Goal: Task Accomplishment & Management: Manage account settings

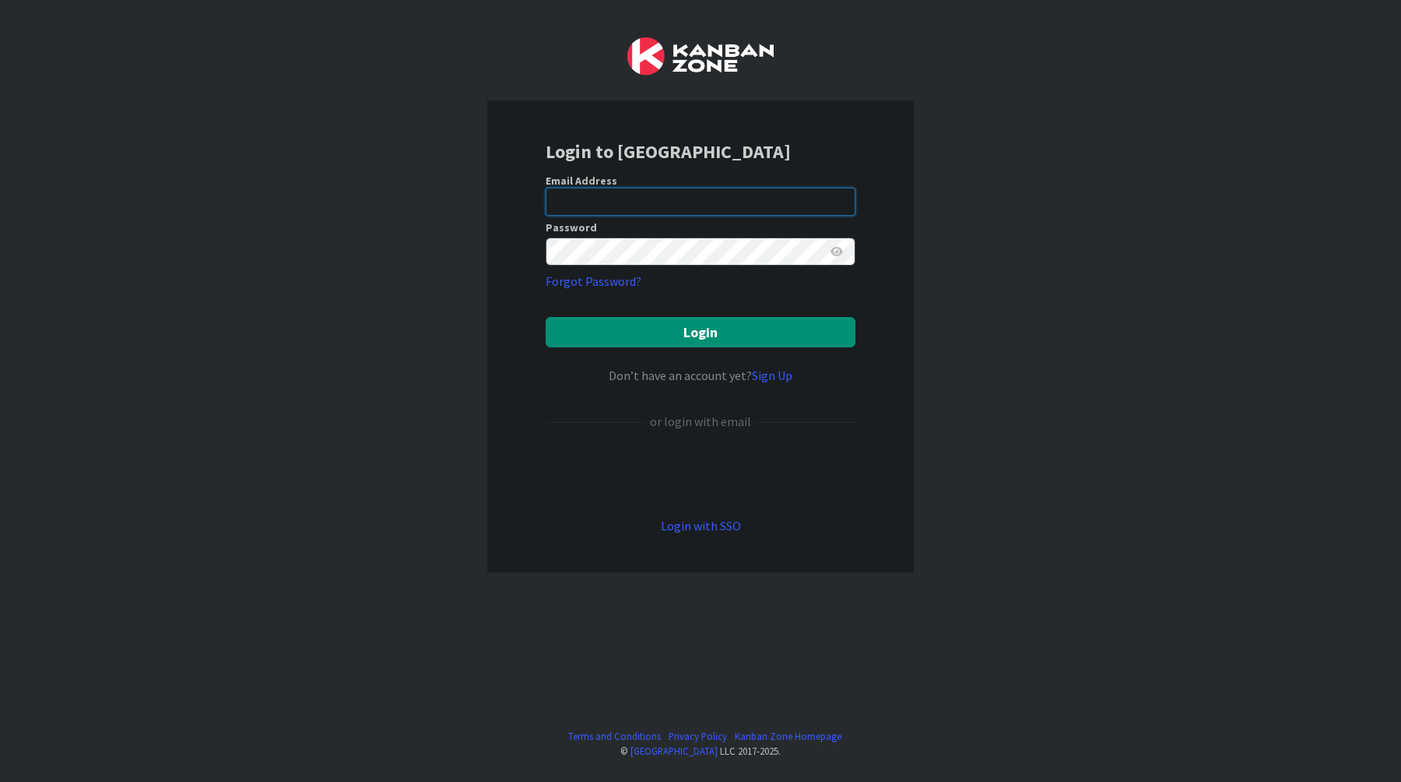
click at [812, 199] on input "email" at bounding box center [701, 202] width 310 height 28
paste input "[EMAIL_ADDRESS][DOMAIN_NAME]"
type input "[EMAIL_ADDRESS][DOMAIN_NAME]"
click at [929, 251] on div "Login to [GEOGRAPHIC_DATA] Email Address [EMAIL_ADDRESS][DOMAIN_NAME] Password …" at bounding box center [700, 391] width 1401 height 782
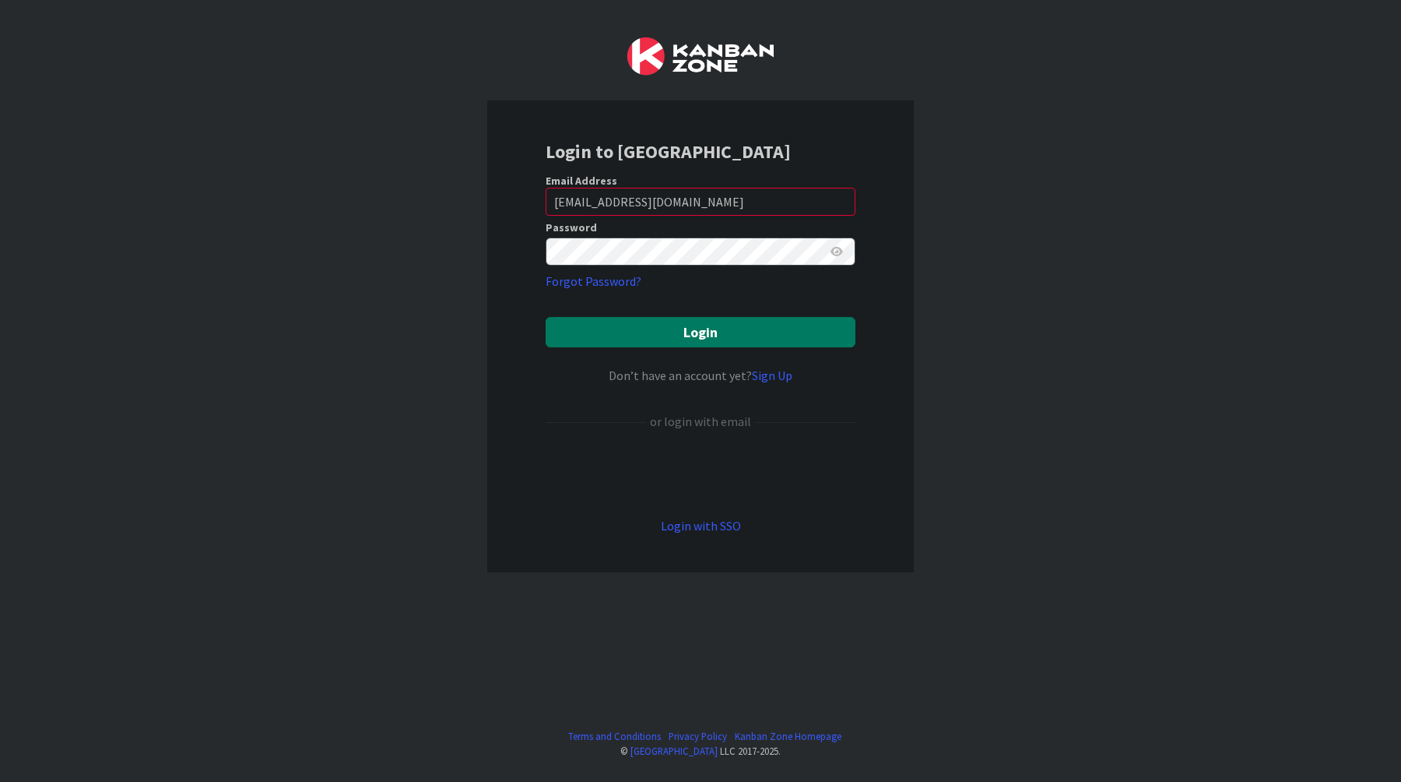
click at [754, 328] on button "Login" at bounding box center [701, 332] width 310 height 30
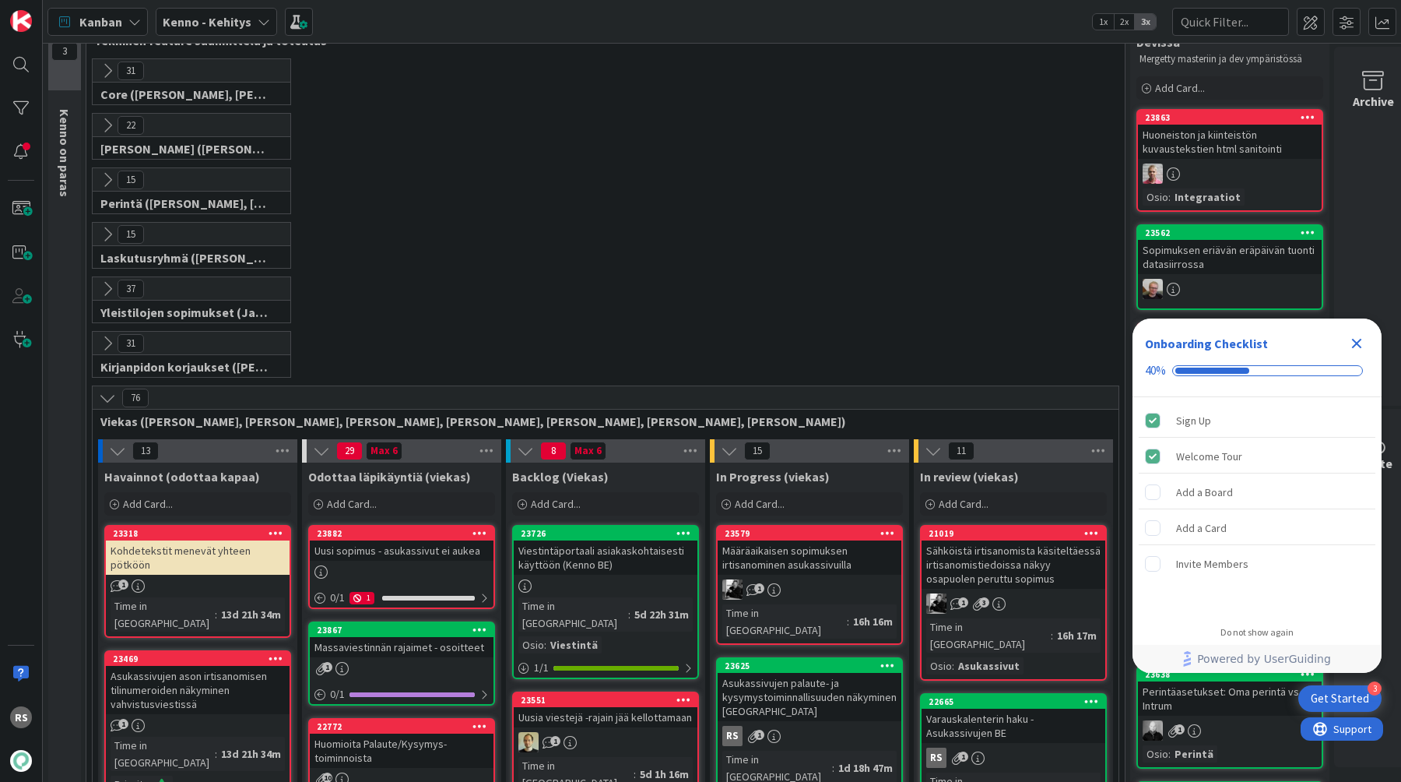
click at [782, 674] on div "Asukassivujen palaute- ja kysymystoiminnallisuuden näkyminen [GEOGRAPHIC_DATA]" at bounding box center [810, 697] width 184 height 48
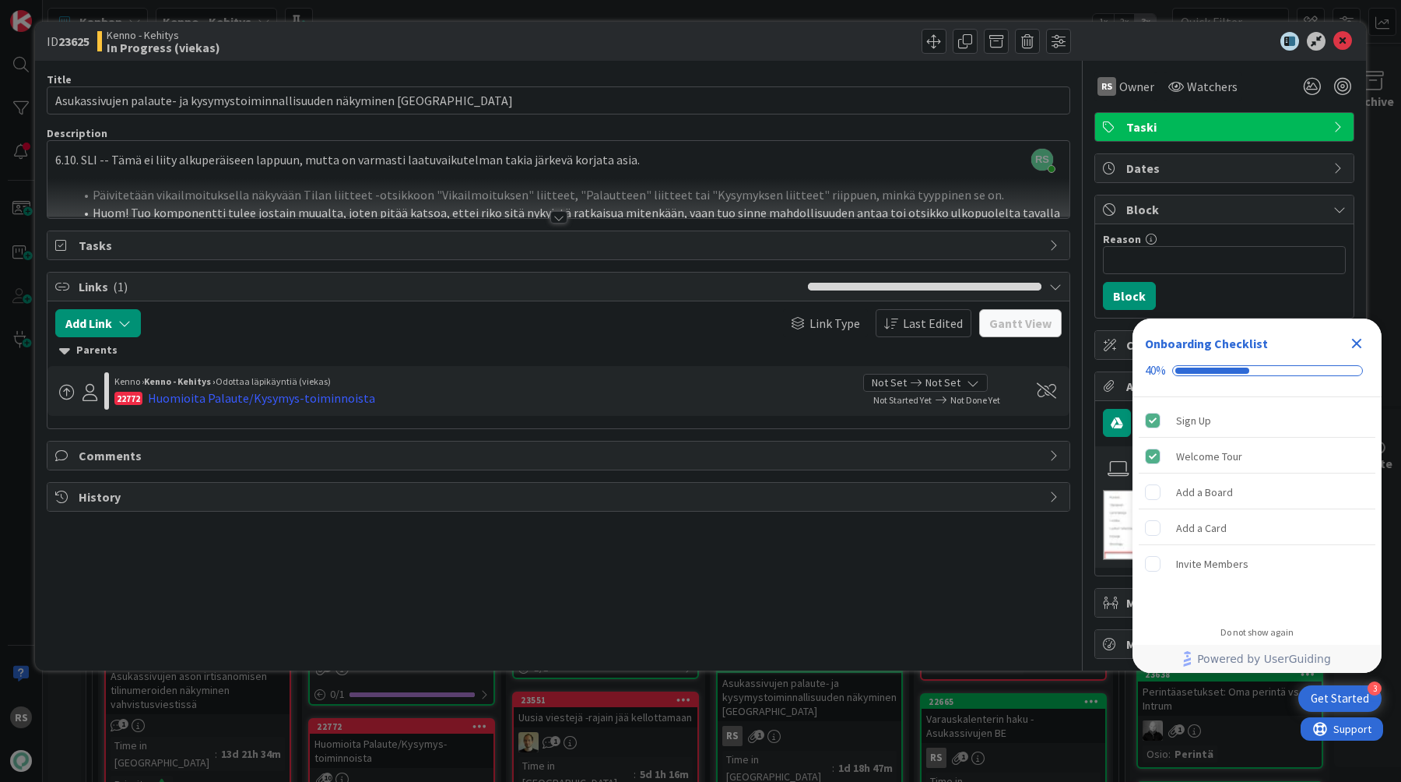
click at [561, 212] on div at bounding box center [558, 217] width 17 height 12
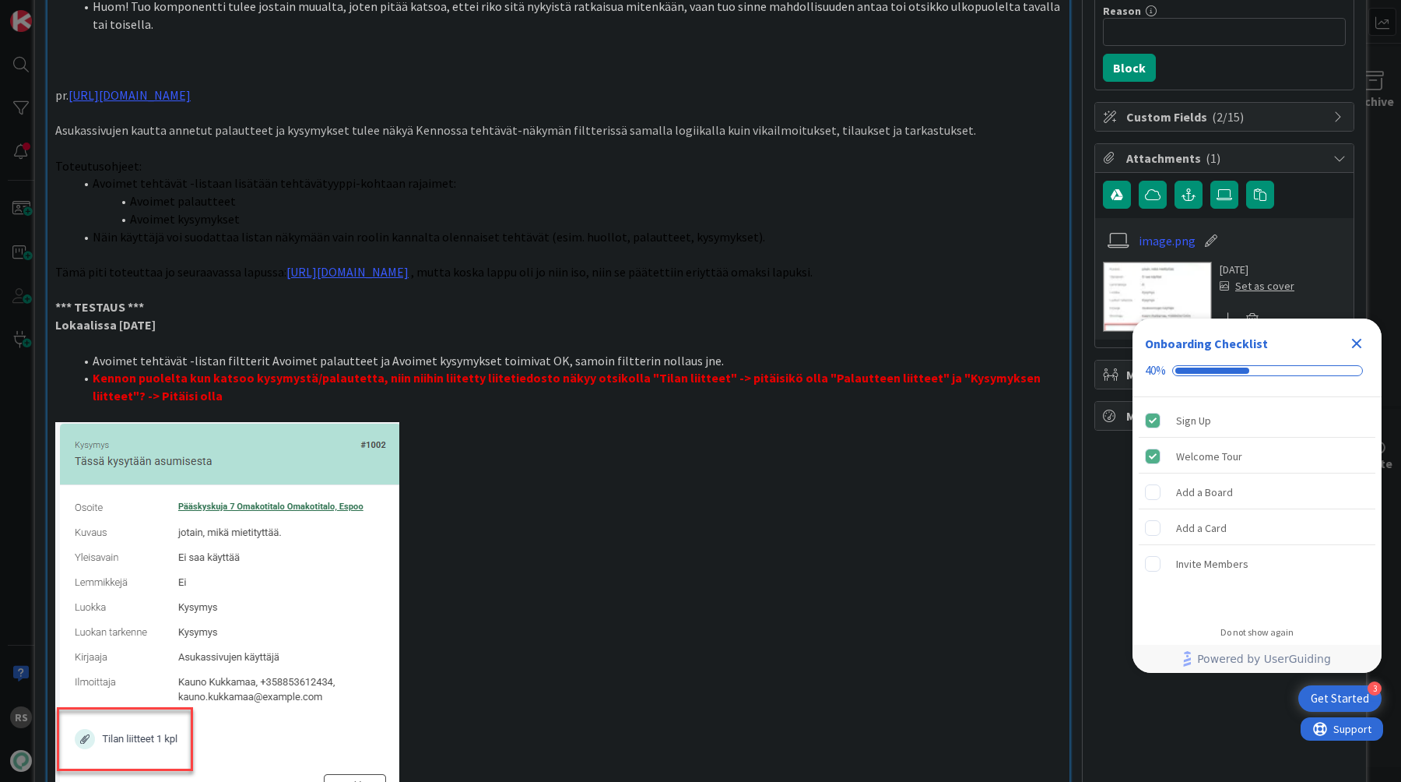
scroll to position [258, 0]
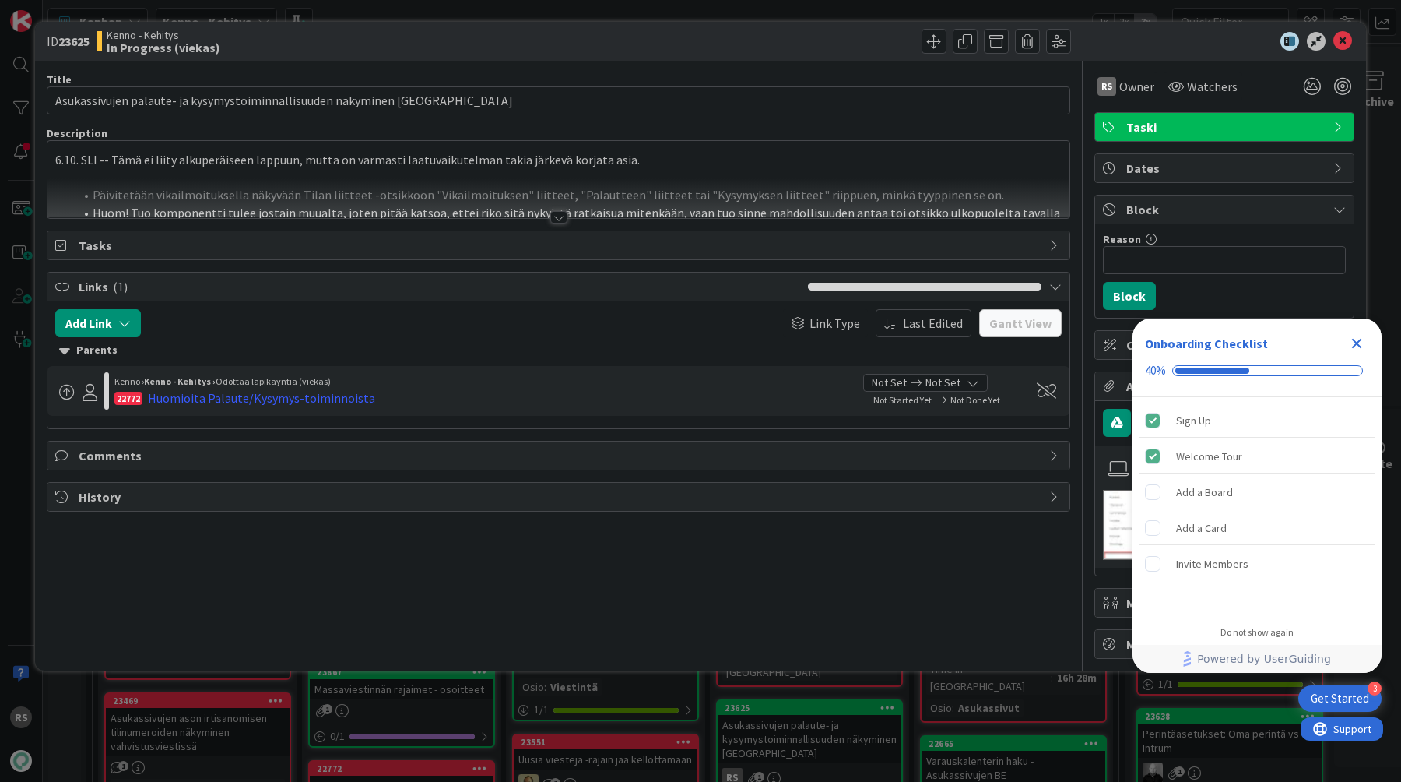
click at [555, 220] on div at bounding box center [558, 217] width 17 height 12
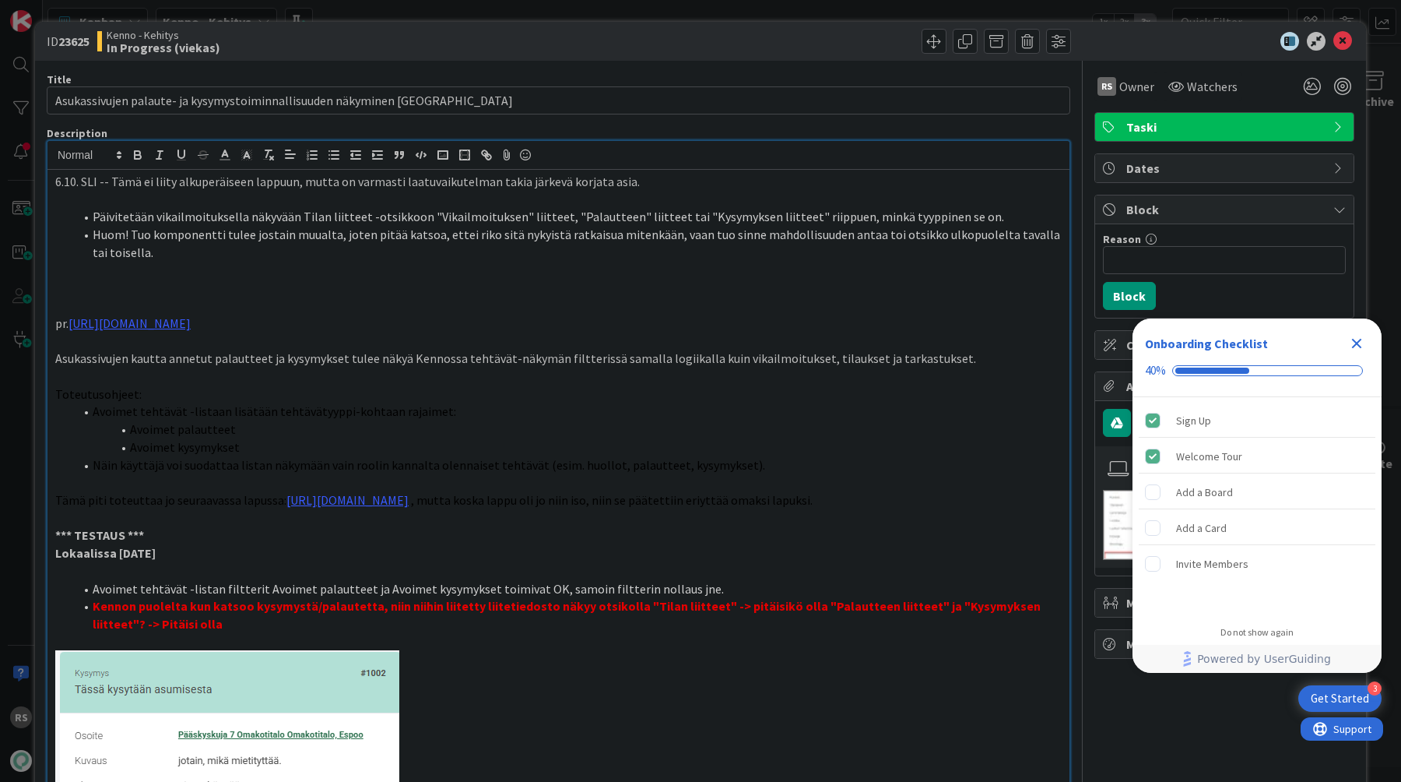
click at [55, 184] on p "6.10. SLI -- Tämä ei liity alkuperäiseen lappuun, mutta on varmasti laatuvaikut…" at bounding box center [558, 182] width 1007 height 18
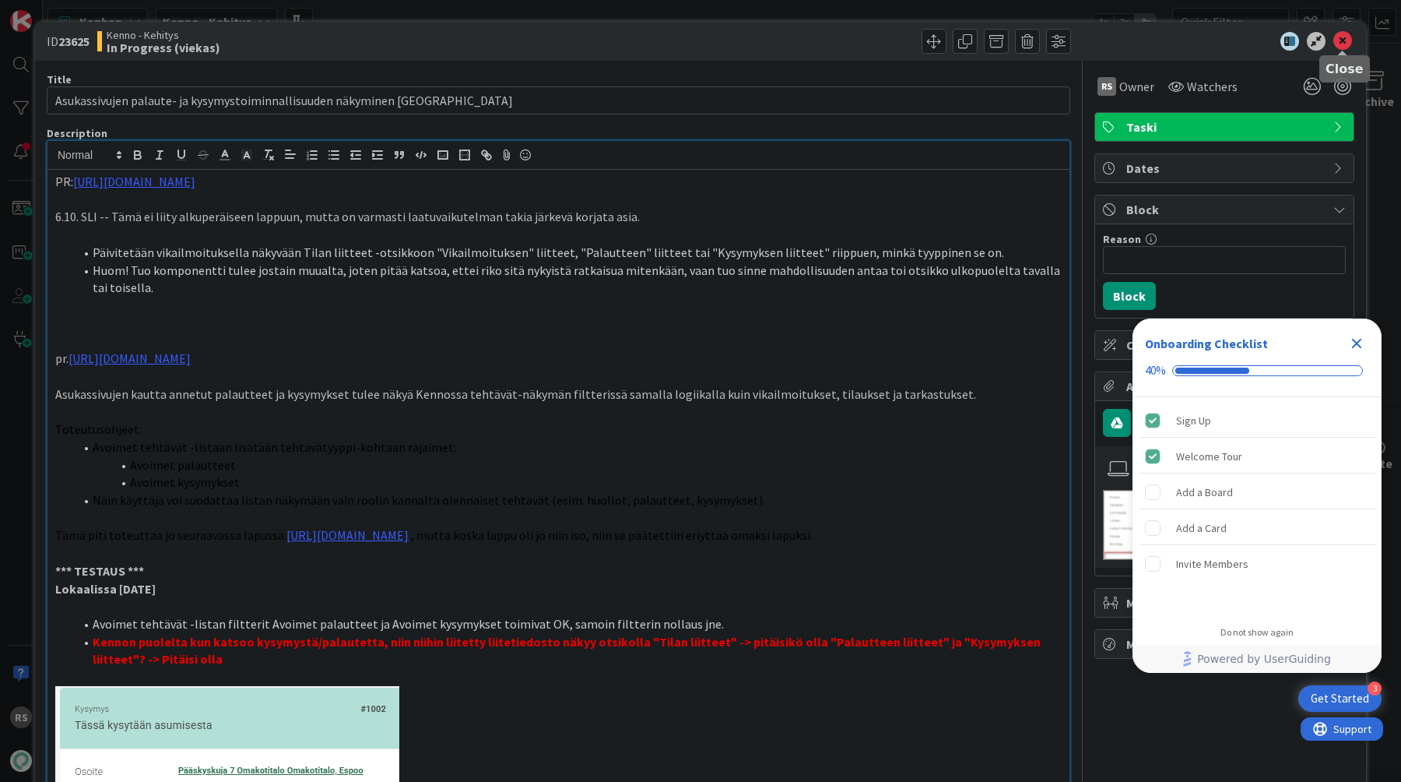
click at [1347, 36] on icon at bounding box center [1343, 41] width 19 height 19
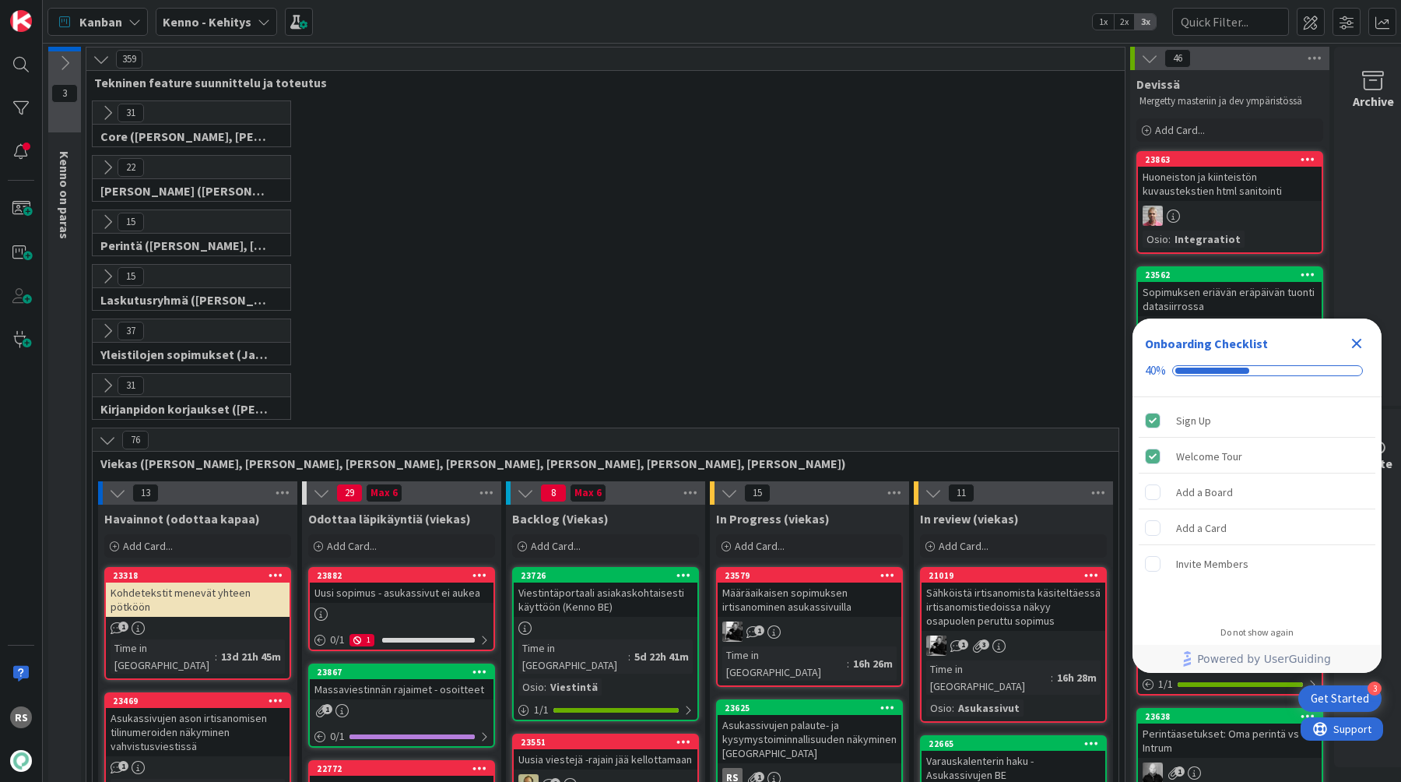
click at [767, 729] on div "Asukassivujen palaute- ja kysymystoiminnallisuuden näkyminen [GEOGRAPHIC_DATA]" at bounding box center [810, 739] width 184 height 48
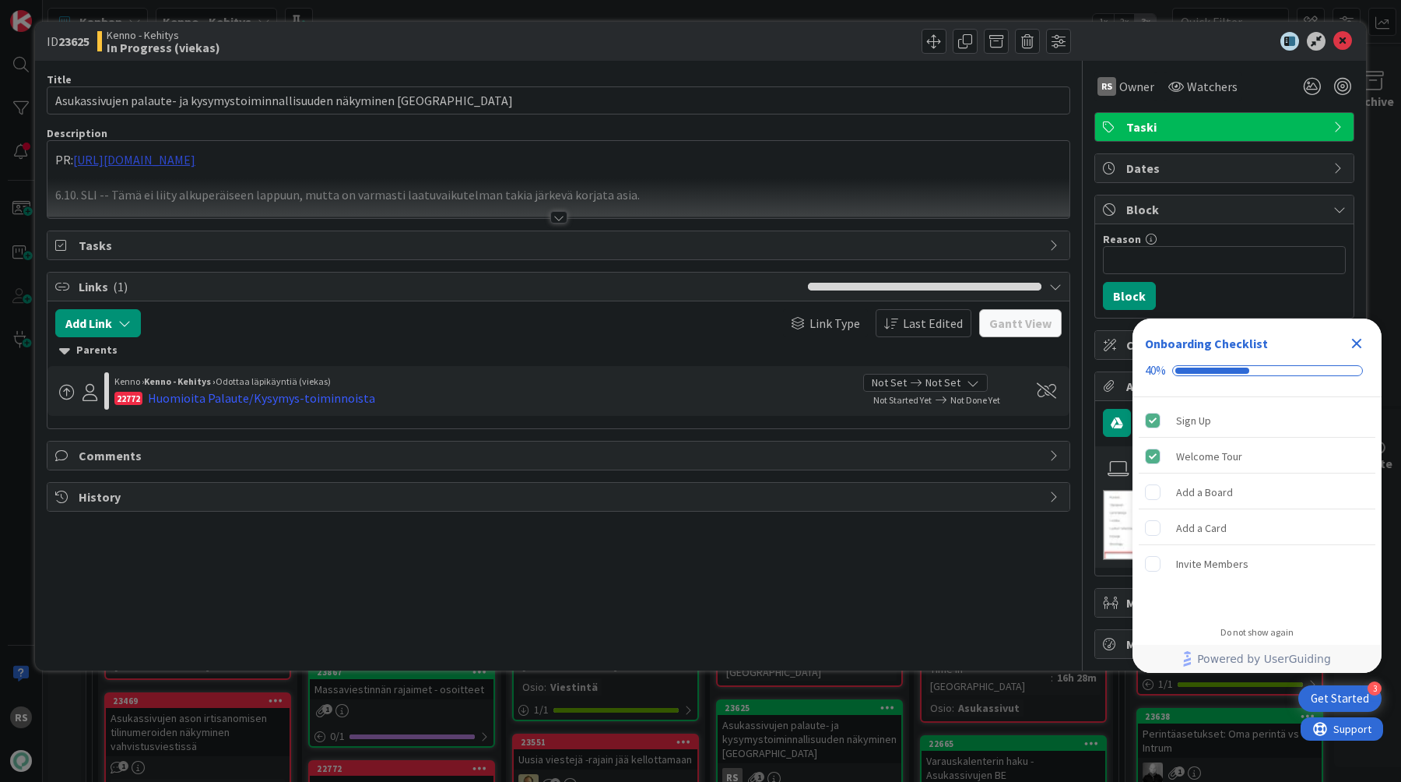
click at [281, 163] on div "PR: https://github.com/pandiafi/kenno/pull/8674 6.10. SLI -- Tämä ei liity alku…" at bounding box center [558, 179] width 1022 height 77
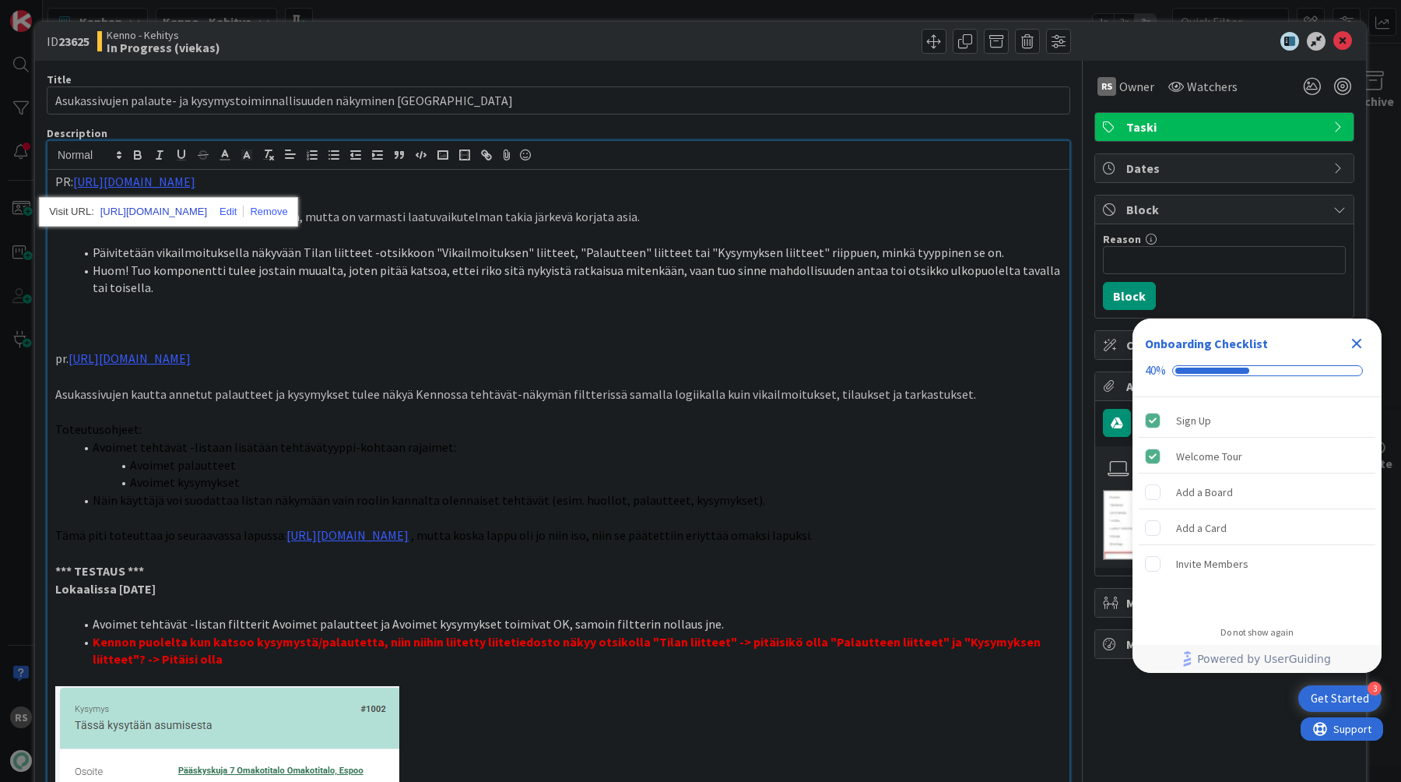
click at [207, 209] on link "https://github.com/pandiafi/kenno/pull/8674" at bounding box center [153, 212] width 107 height 20
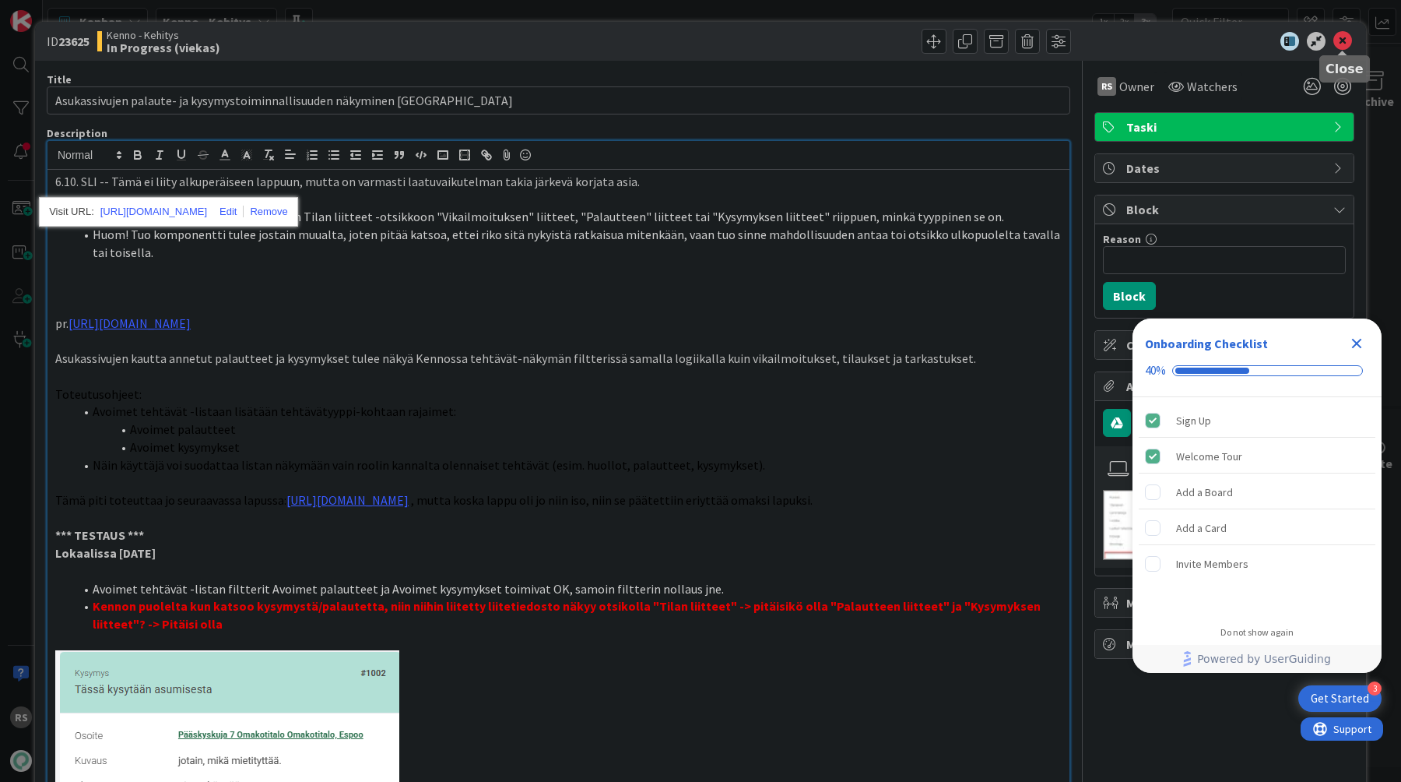
click at [1345, 48] on icon at bounding box center [1343, 41] width 19 height 19
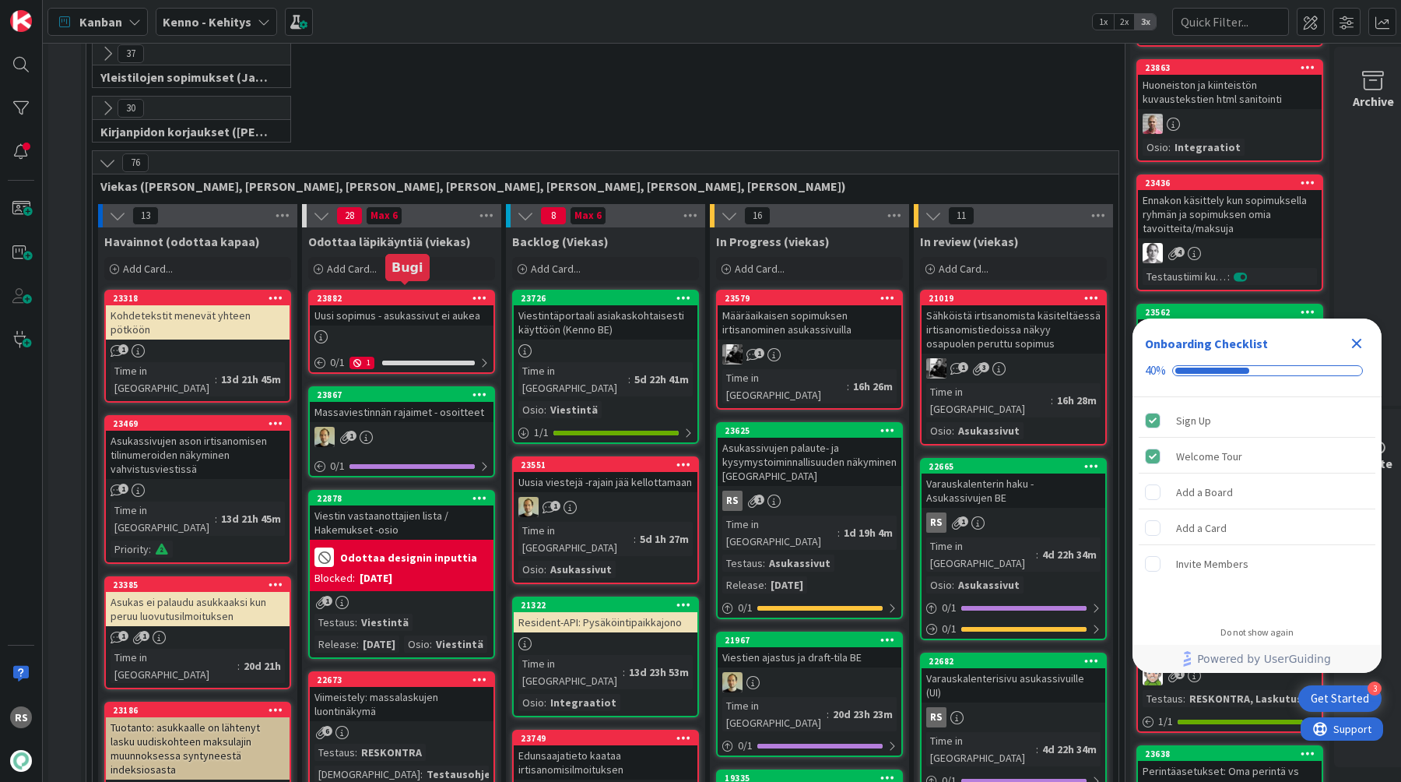
scroll to position [284, 0]
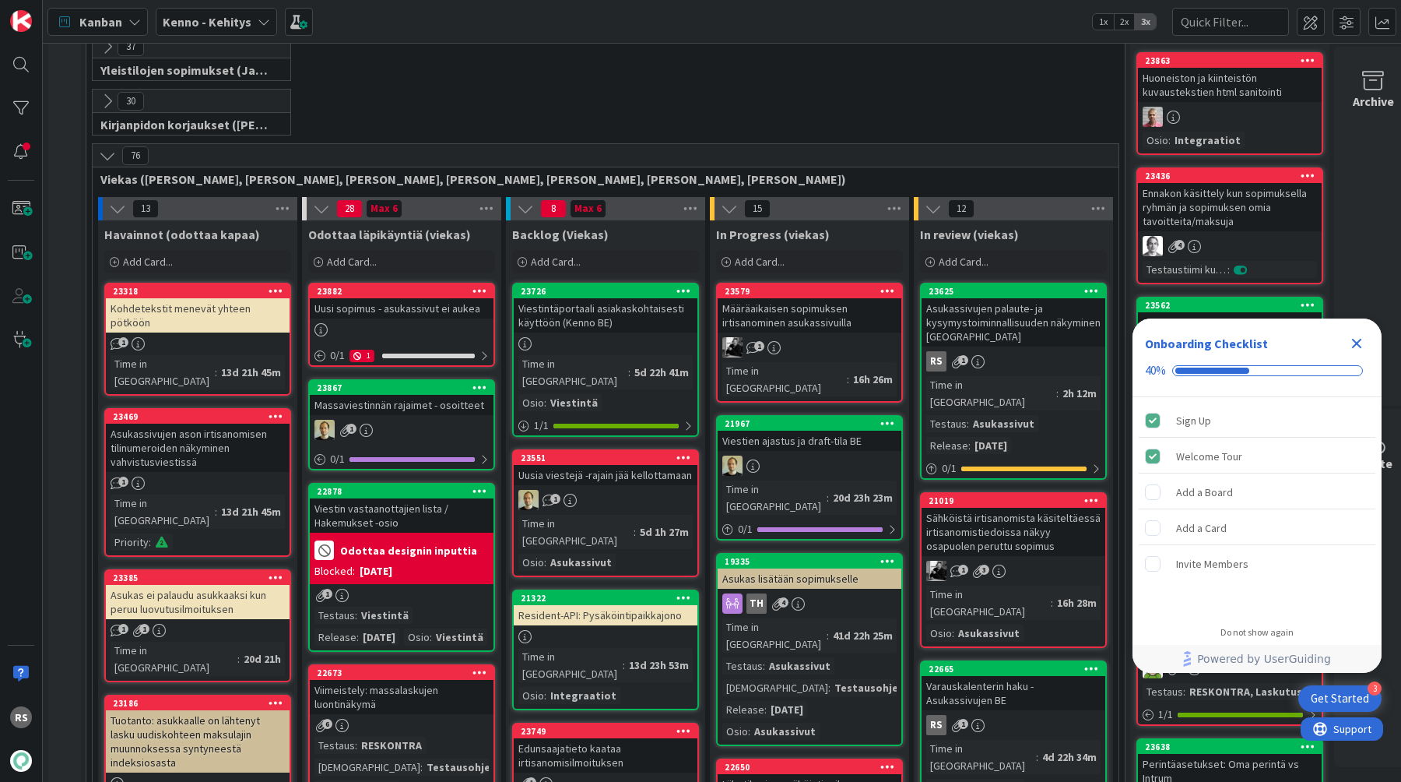
click at [400, 316] on div "Uusi sopimus - asukassivut ei aukea" at bounding box center [402, 308] width 184 height 20
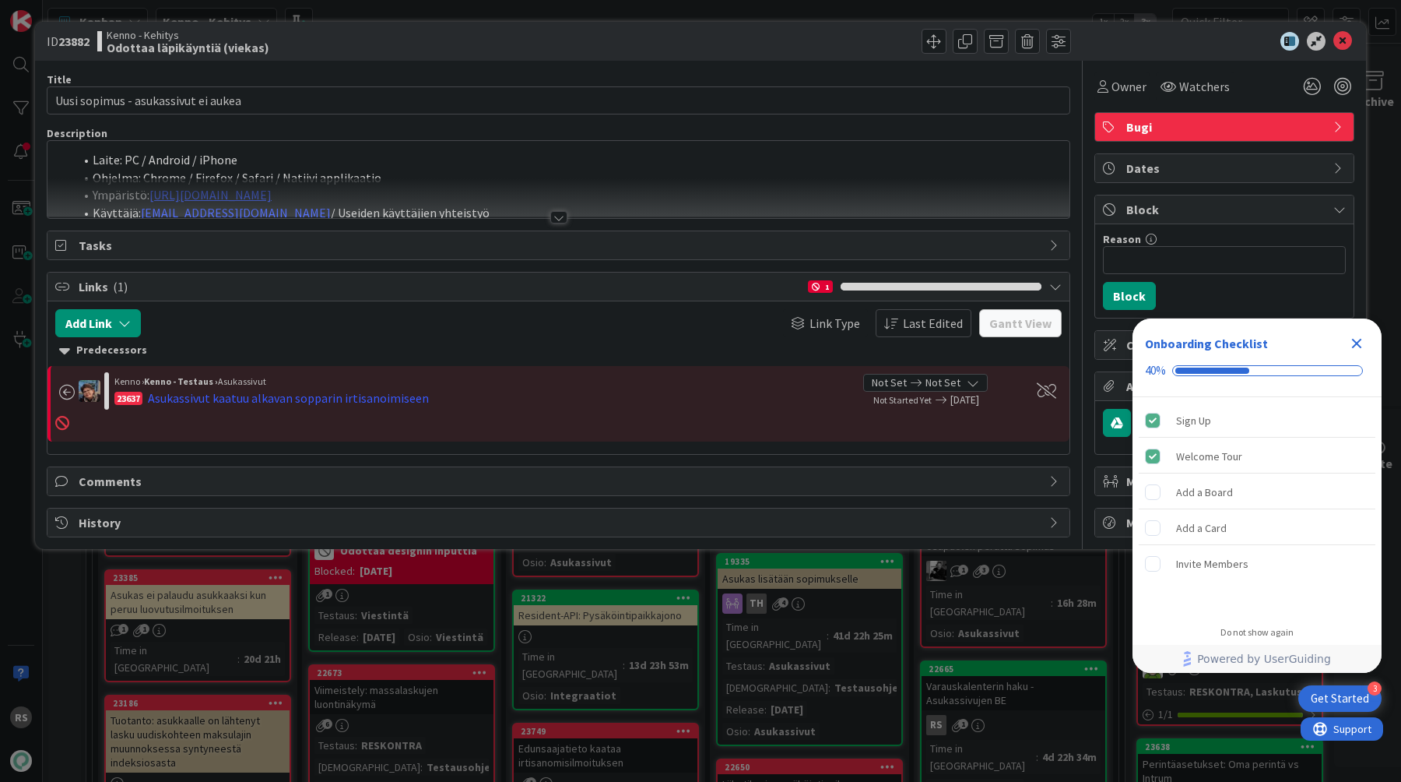
click at [561, 216] on div at bounding box center [558, 217] width 17 height 12
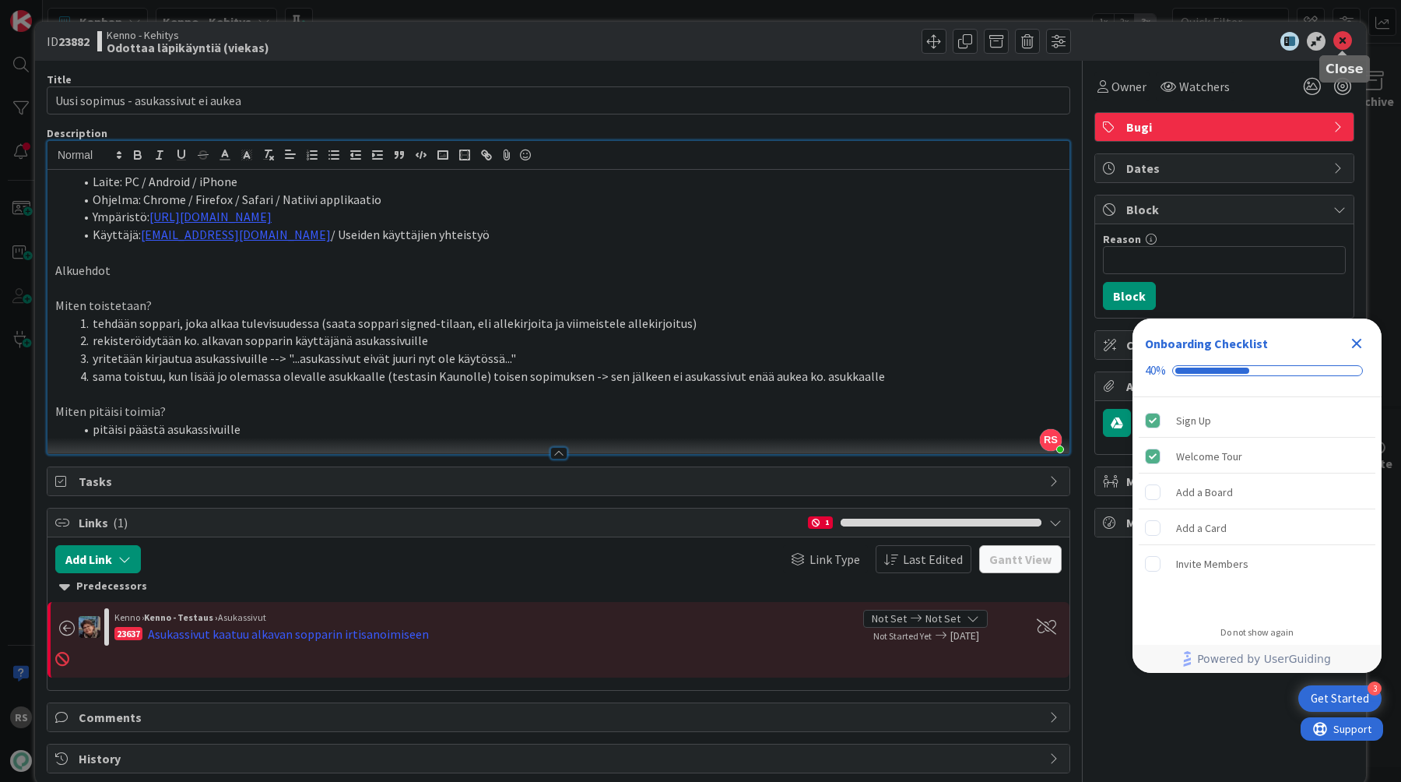
click at [1341, 42] on icon at bounding box center [1343, 41] width 19 height 19
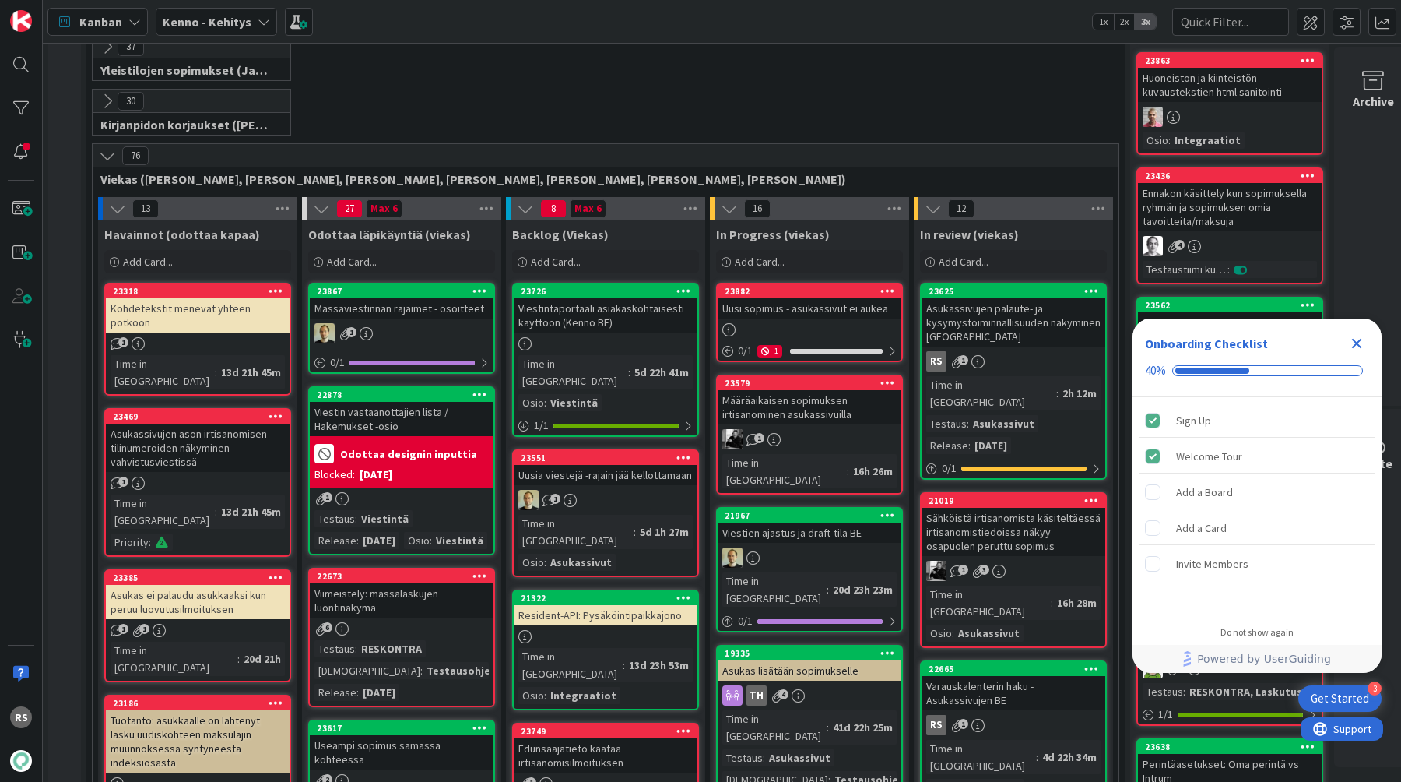
click at [761, 307] on div "Uusi sopimus - asukassivut ei aukea" at bounding box center [810, 308] width 184 height 20
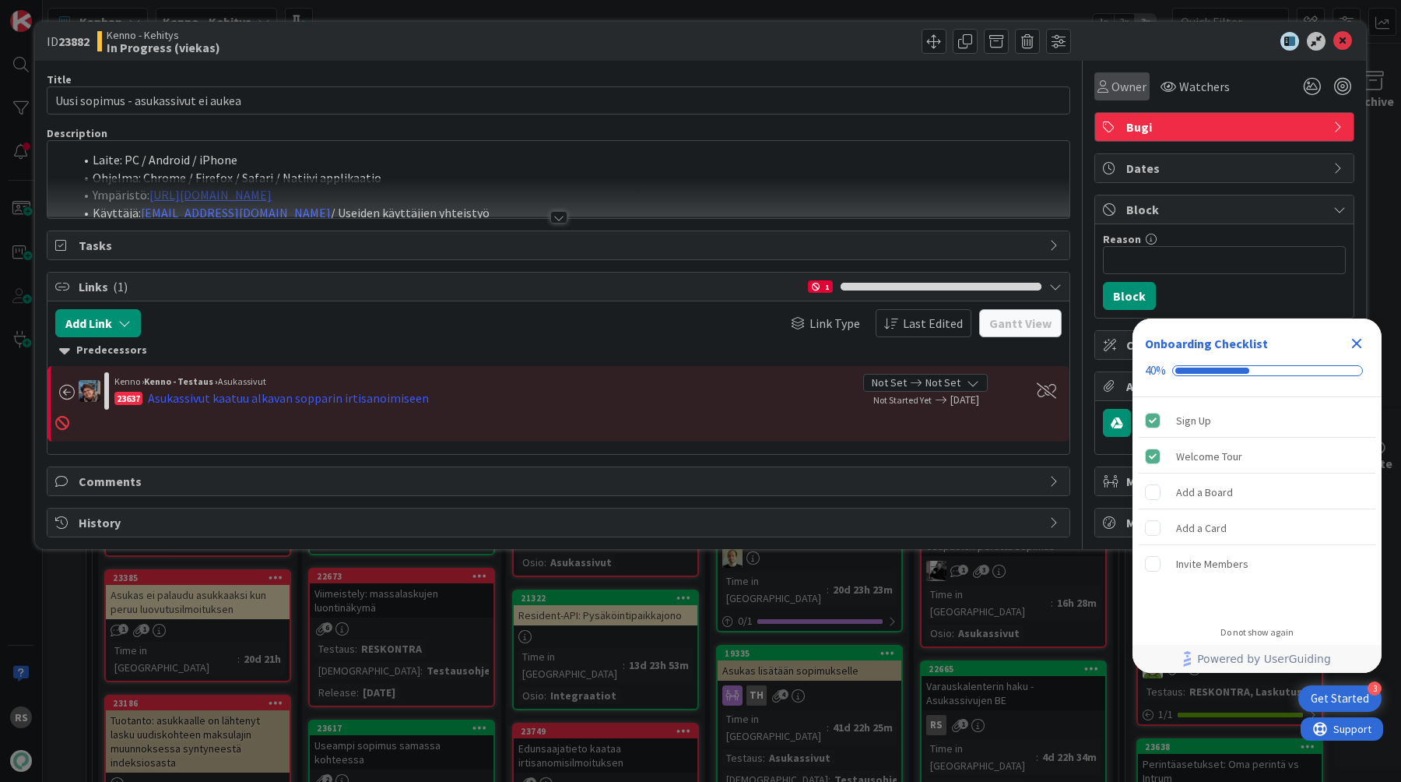
click at [1112, 81] on span "Owner" at bounding box center [1129, 86] width 35 height 19
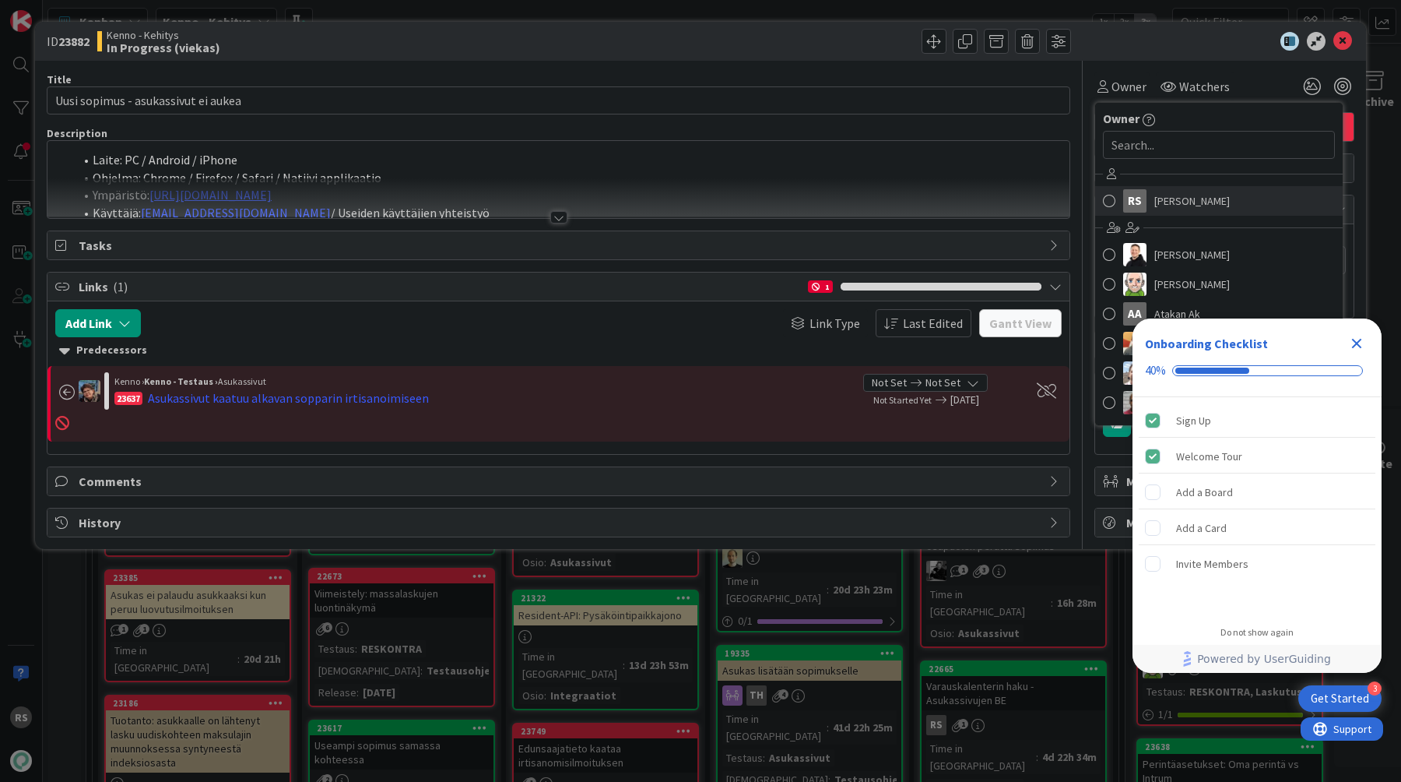
click at [1154, 210] on span "[PERSON_NAME]" at bounding box center [1192, 200] width 76 height 23
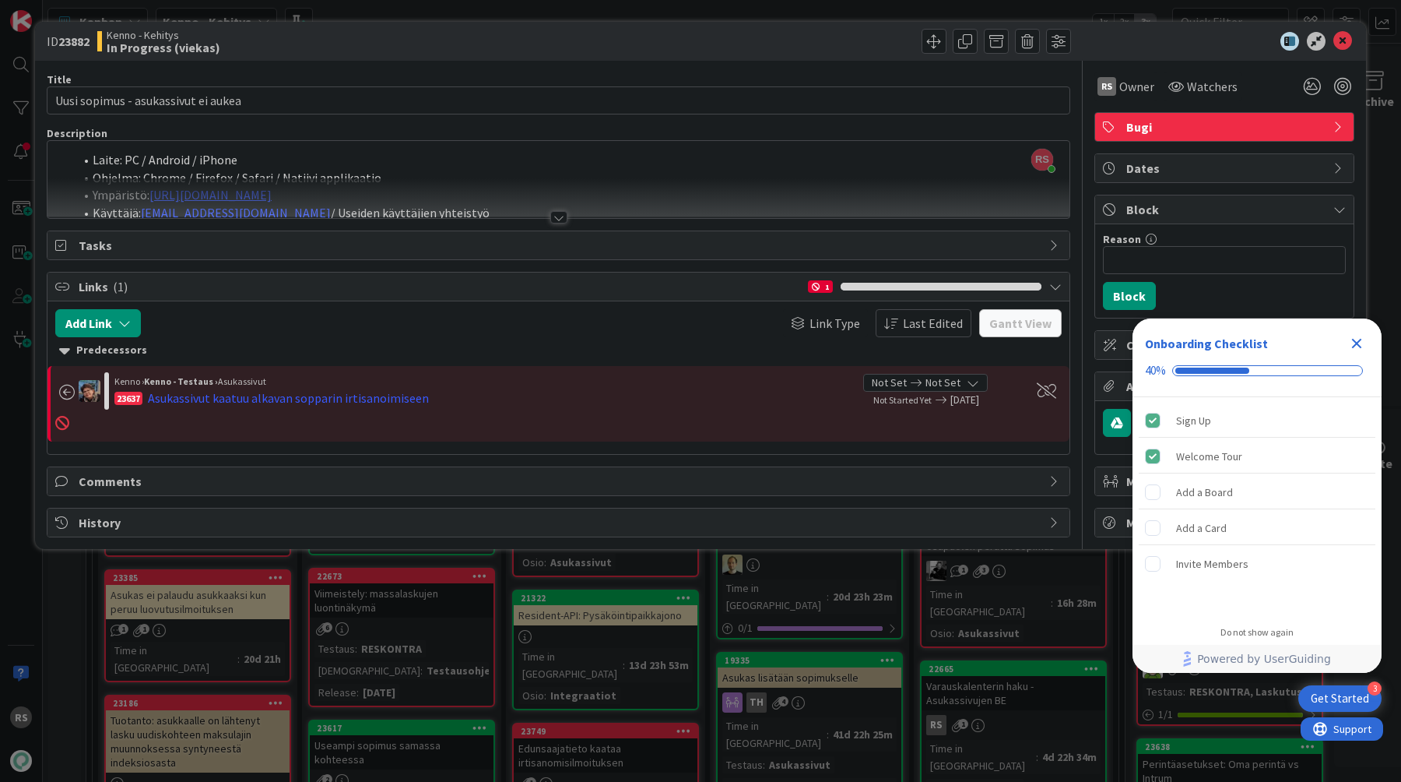
click at [552, 218] on div at bounding box center [558, 217] width 17 height 12
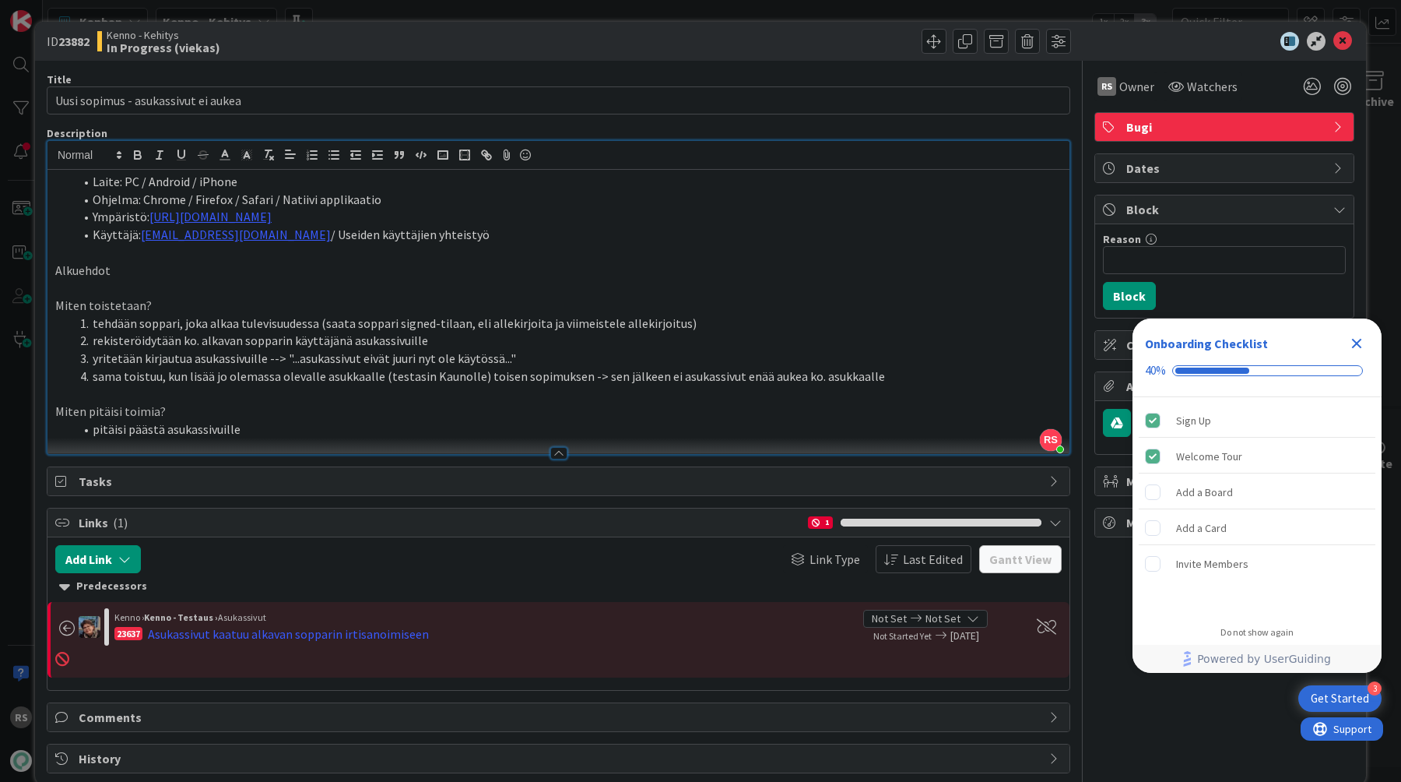
scroll to position [25, 0]
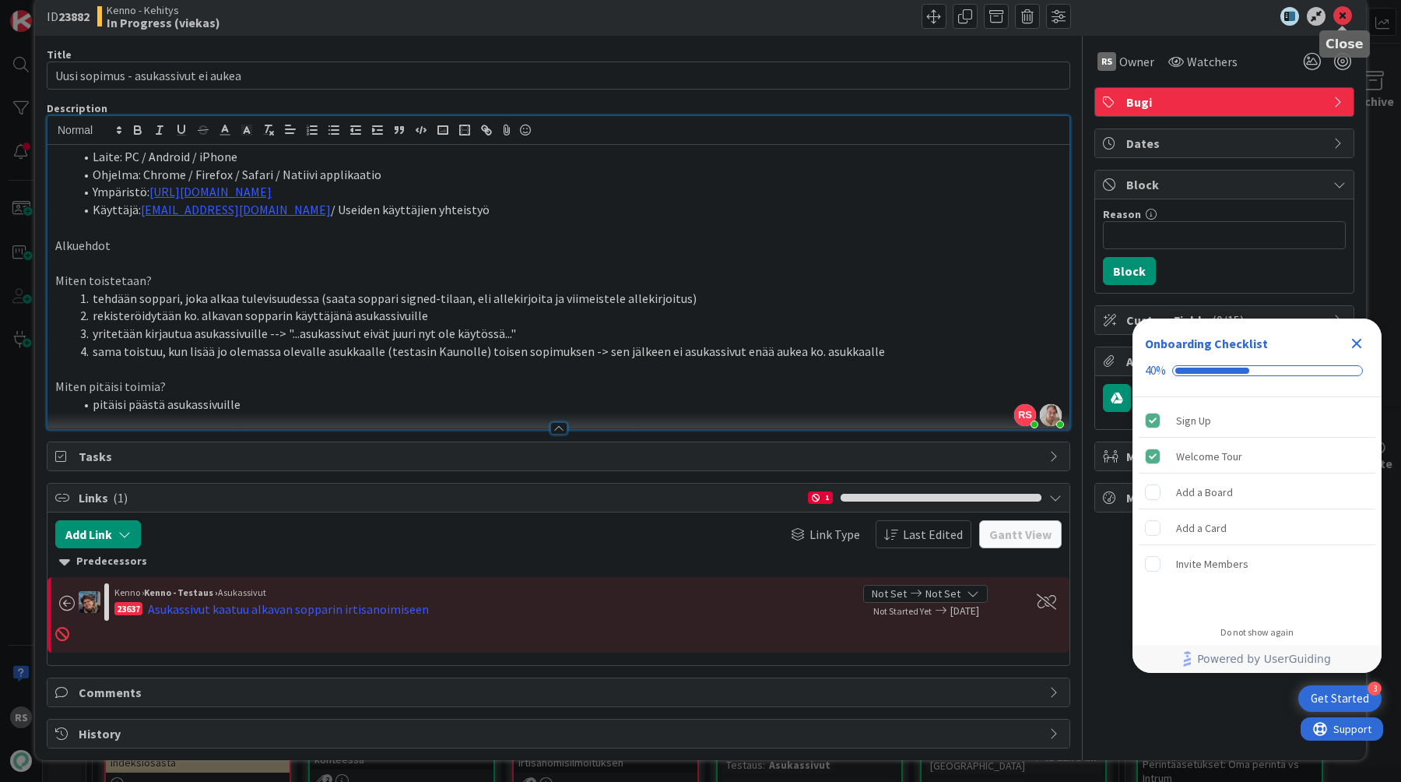
click at [1349, 12] on icon at bounding box center [1343, 16] width 19 height 19
